Goal: Check status

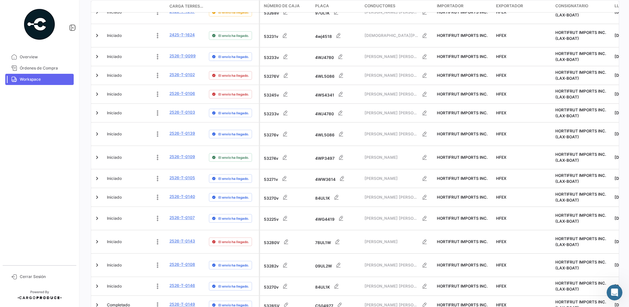
scroll to position [249, 0]
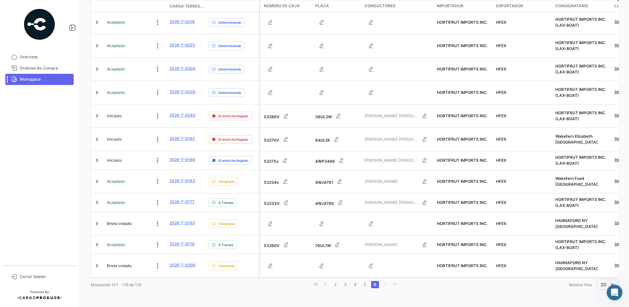
scroll to position [192, 0]
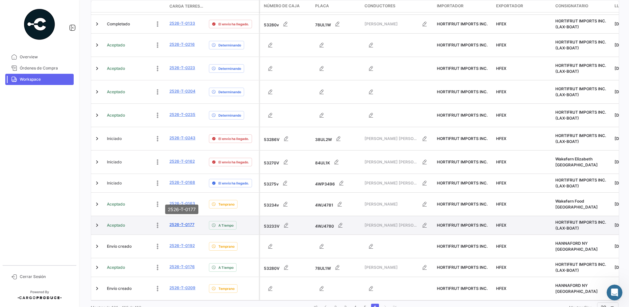
click at [184, 221] on link "2526-T-0177" at bounding box center [181, 224] width 25 height 6
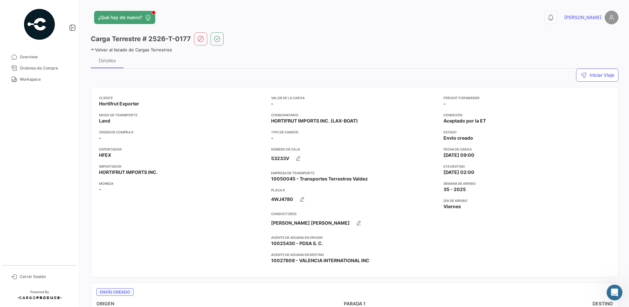
click at [552, 167] on app-card-info-title "ETA Destino" at bounding box center [527, 166] width 167 height 5
click at [93, 49] on icon at bounding box center [93, 49] width 4 height 4
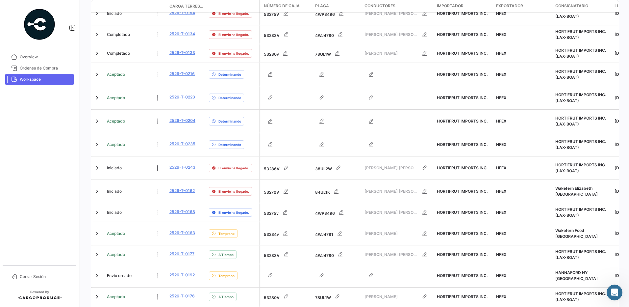
scroll to position [192, 0]
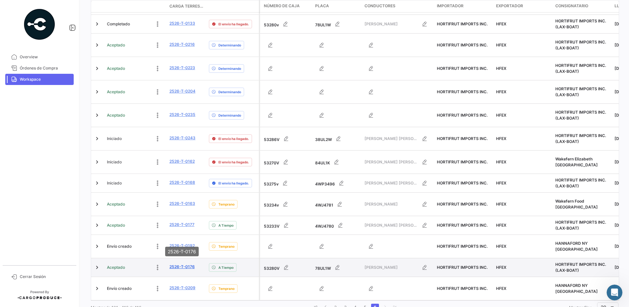
click at [179, 264] on link "2526-T-0176" at bounding box center [181, 267] width 25 height 6
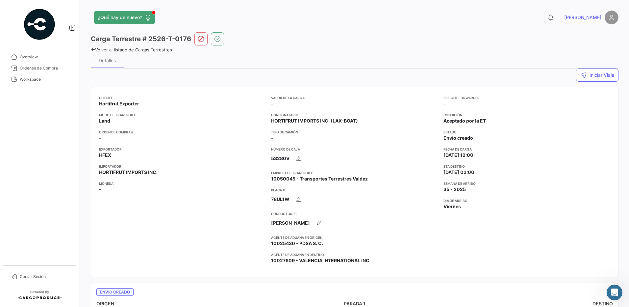
click at [513, 211] on div "Freight Forwarder - Condición Aceptado por la ET Estado Envío creado Fecha de c…" at bounding box center [527, 182] width 167 height 174
click at [91, 48] on icon at bounding box center [93, 49] width 4 height 4
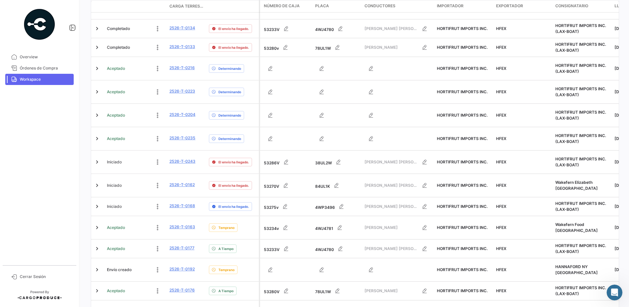
scroll to position [192, 0]
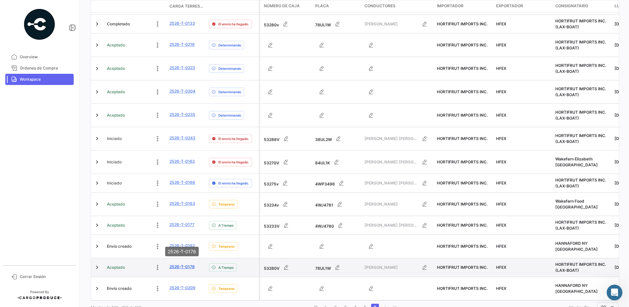
click at [181, 264] on link "2526-T-0176" at bounding box center [181, 267] width 25 height 6
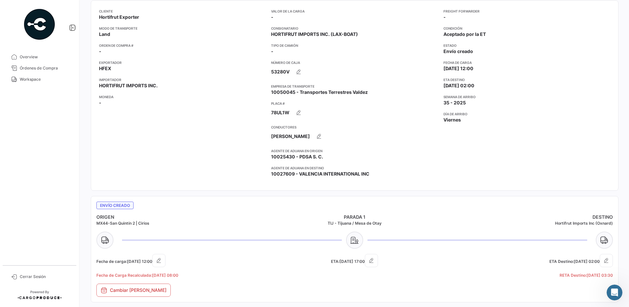
scroll to position [94, 0]
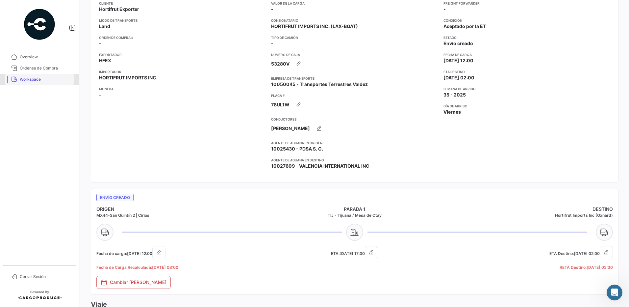
click at [28, 79] on span "Workspace" at bounding box center [45, 79] width 51 height 6
